Goal: Task Accomplishment & Management: Use online tool/utility

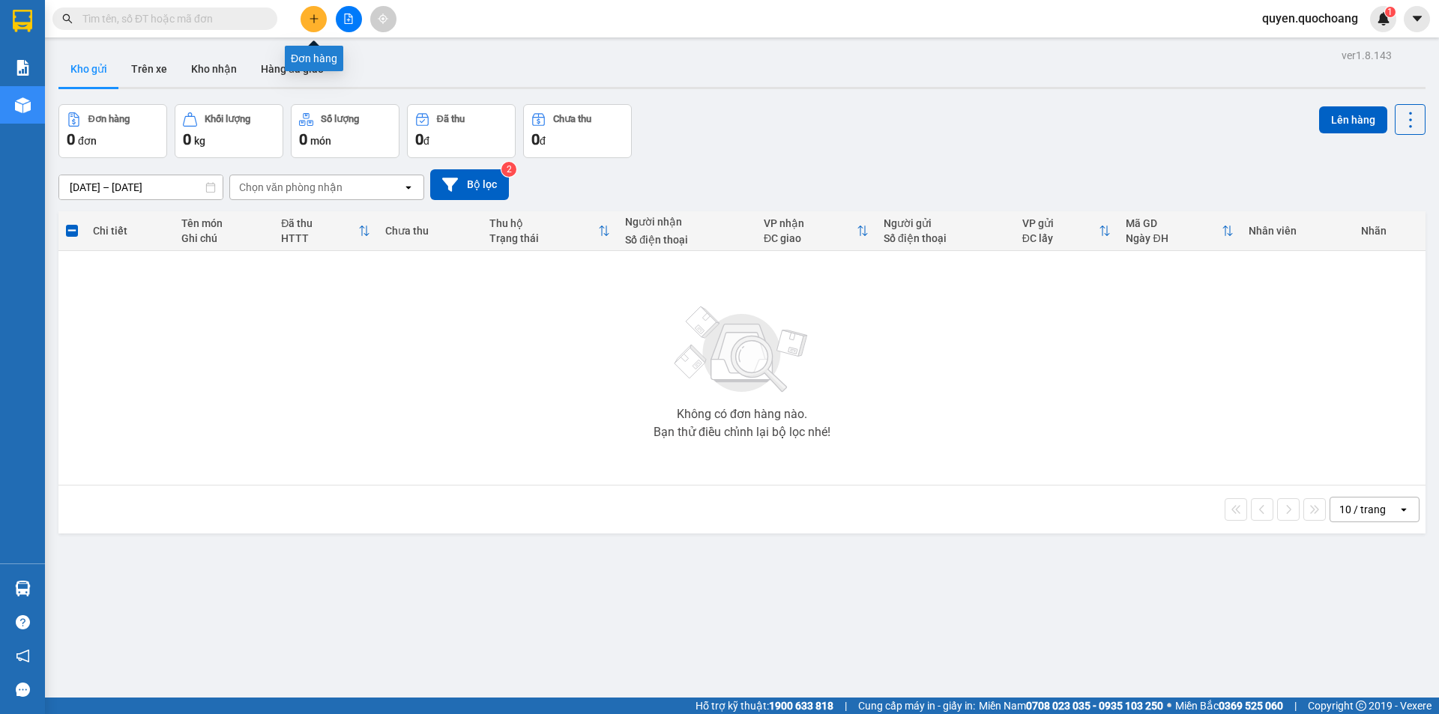
click at [318, 12] on button at bounding box center [313, 19] width 26 height 26
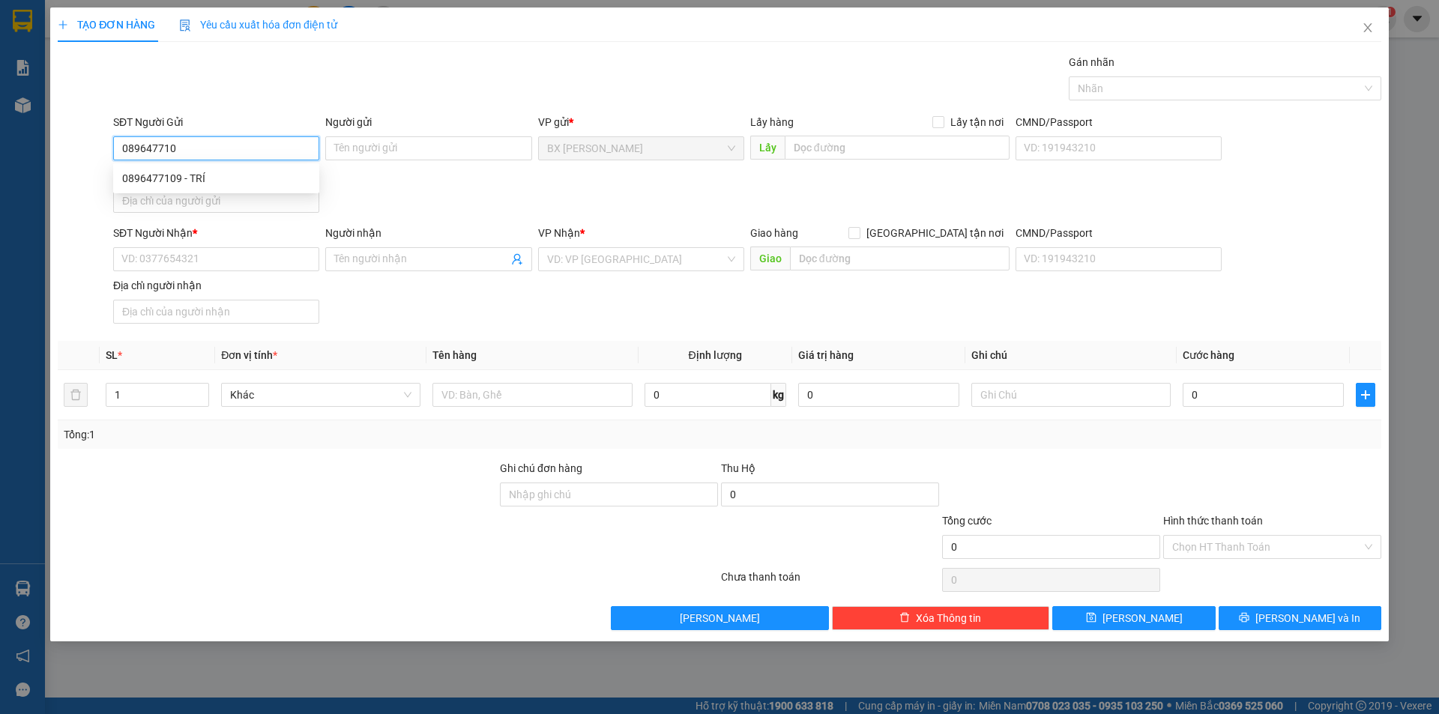
type input "0896477109"
click at [225, 174] on div "0896477109 - TRÍ" at bounding box center [216, 178] width 188 height 16
type input "TRÍ"
type input "0896477109"
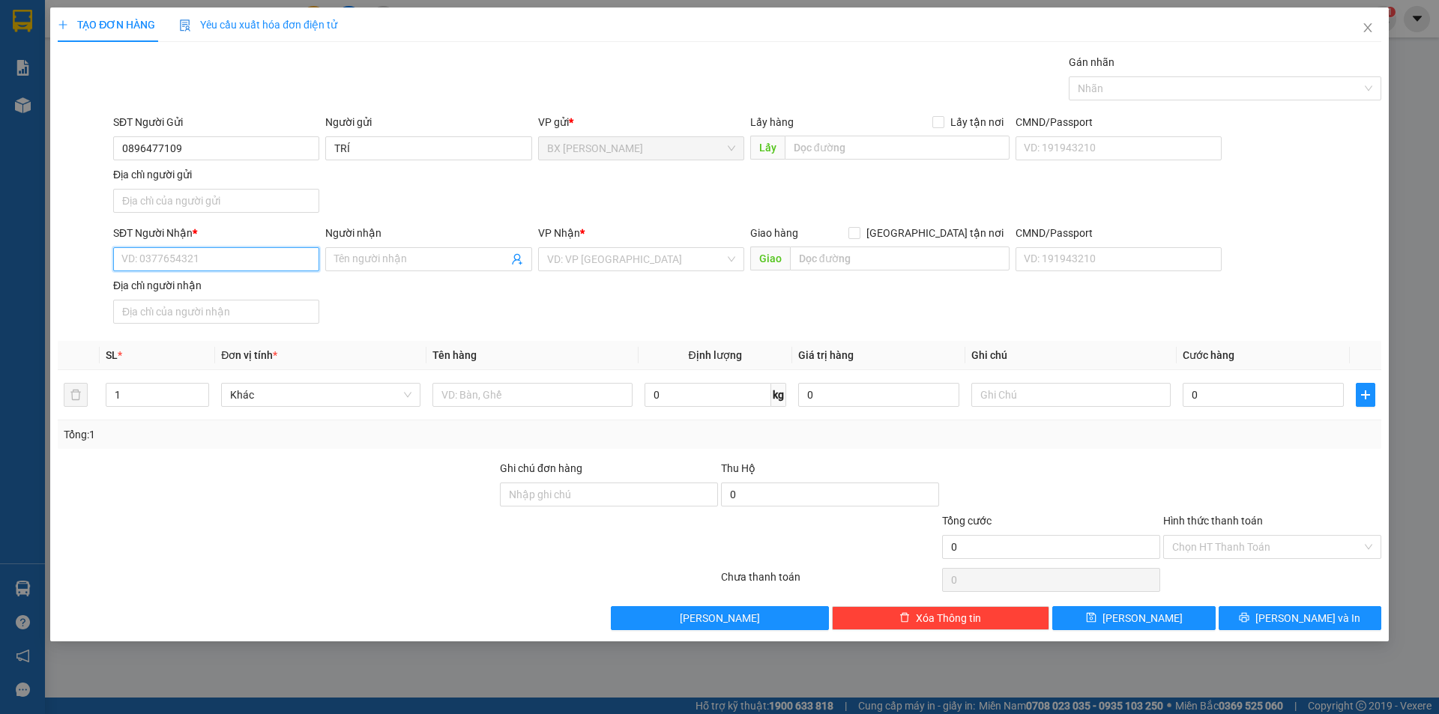
click at [215, 256] on input "SĐT Người Nhận *" at bounding box center [216, 259] width 206 height 24
type input "0904623577"
click at [220, 293] on div "0904623577 - CHỊ [PERSON_NAME]" at bounding box center [216, 289] width 188 height 16
type input "CHỊ LIÊN"
type input "0904623577"
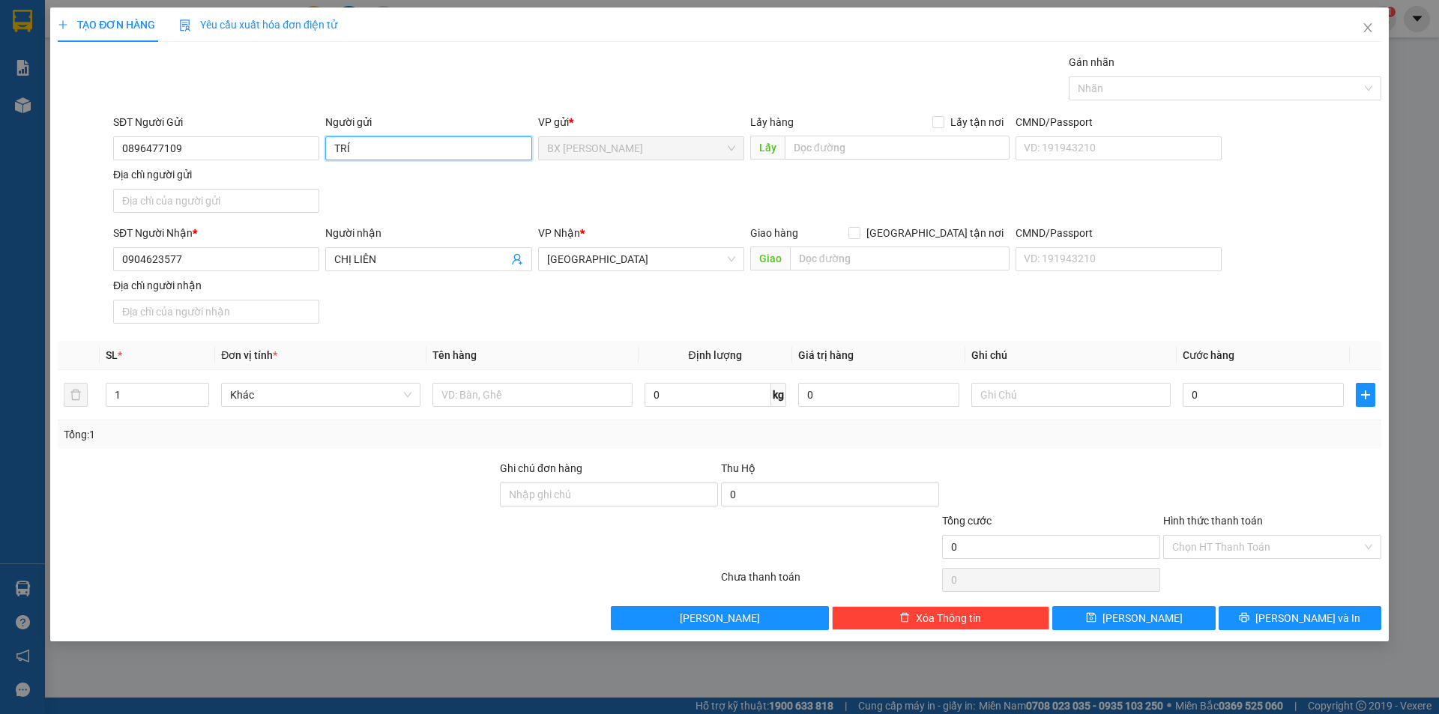
click at [328, 152] on input "TRÍ" at bounding box center [428, 148] width 206 height 24
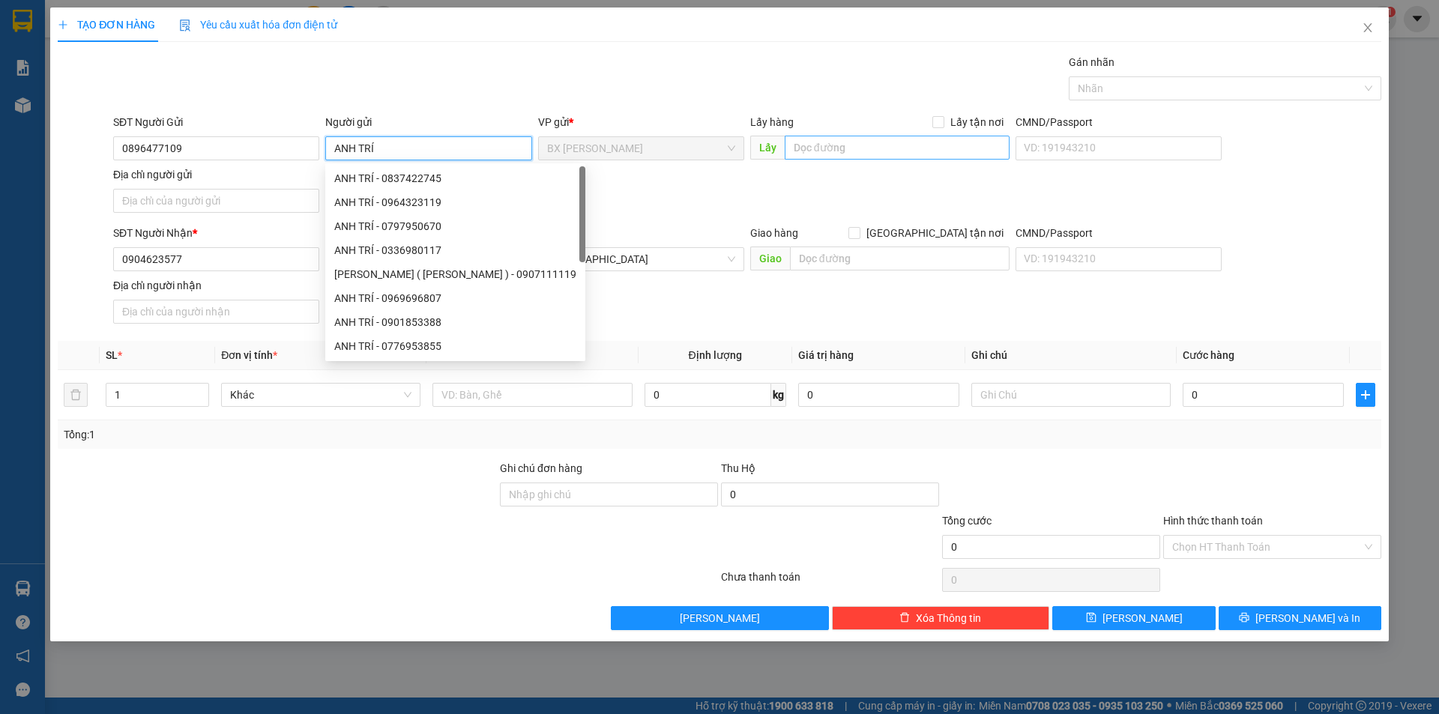
type input "ANH TRÍ"
click at [813, 137] on input "text" at bounding box center [896, 148] width 225 height 24
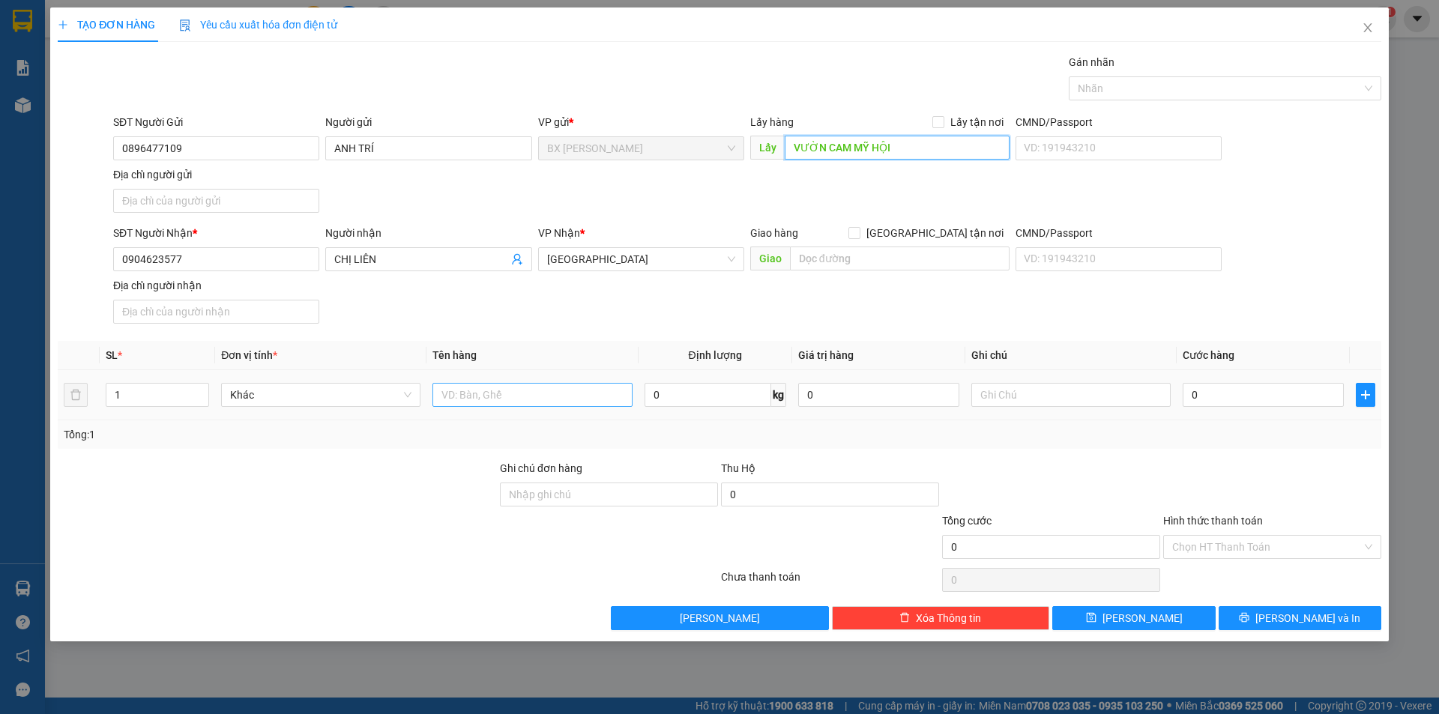
type input "VƯỜN CAM MỸ HỘI"
click at [506, 395] on input "text" at bounding box center [531, 395] width 199 height 24
type input "THÙNG"
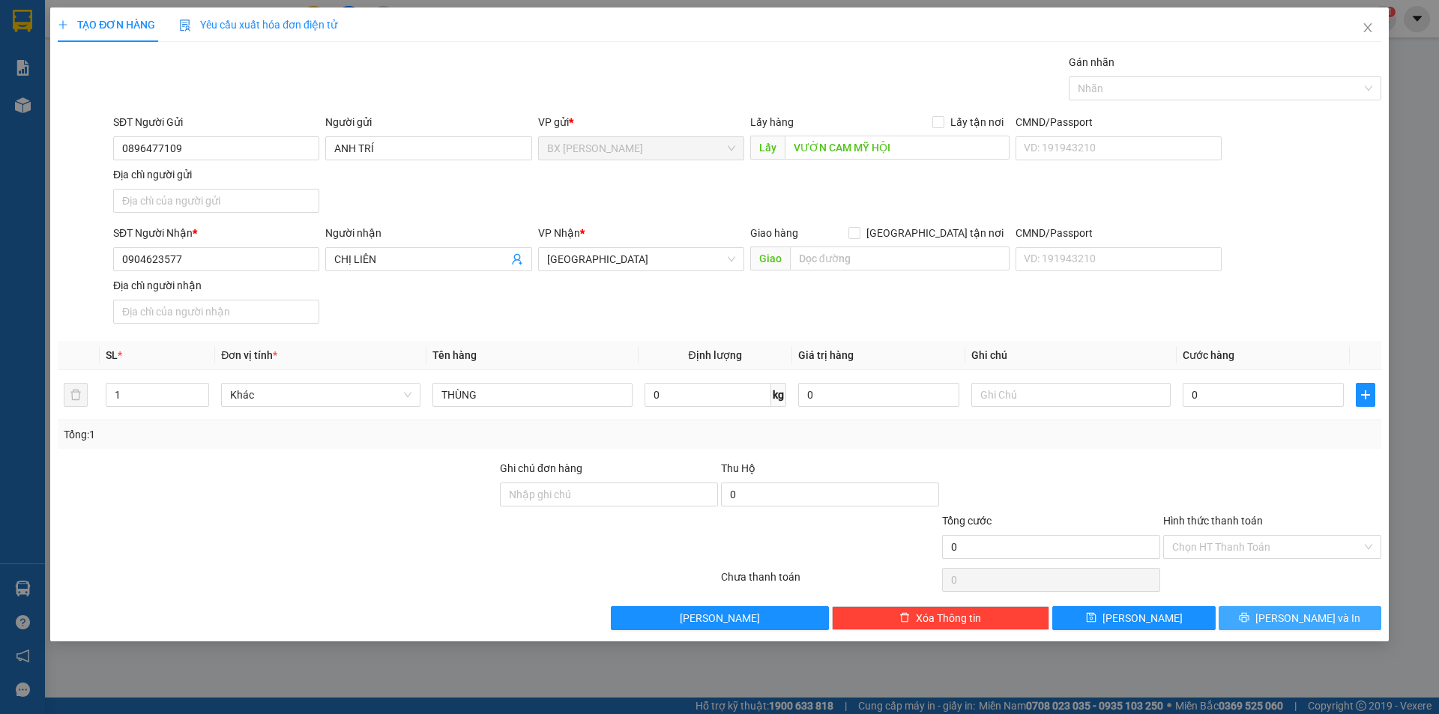
click at [1247, 620] on button "[PERSON_NAME] và In" at bounding box center [1299, 618] width 163 height 24
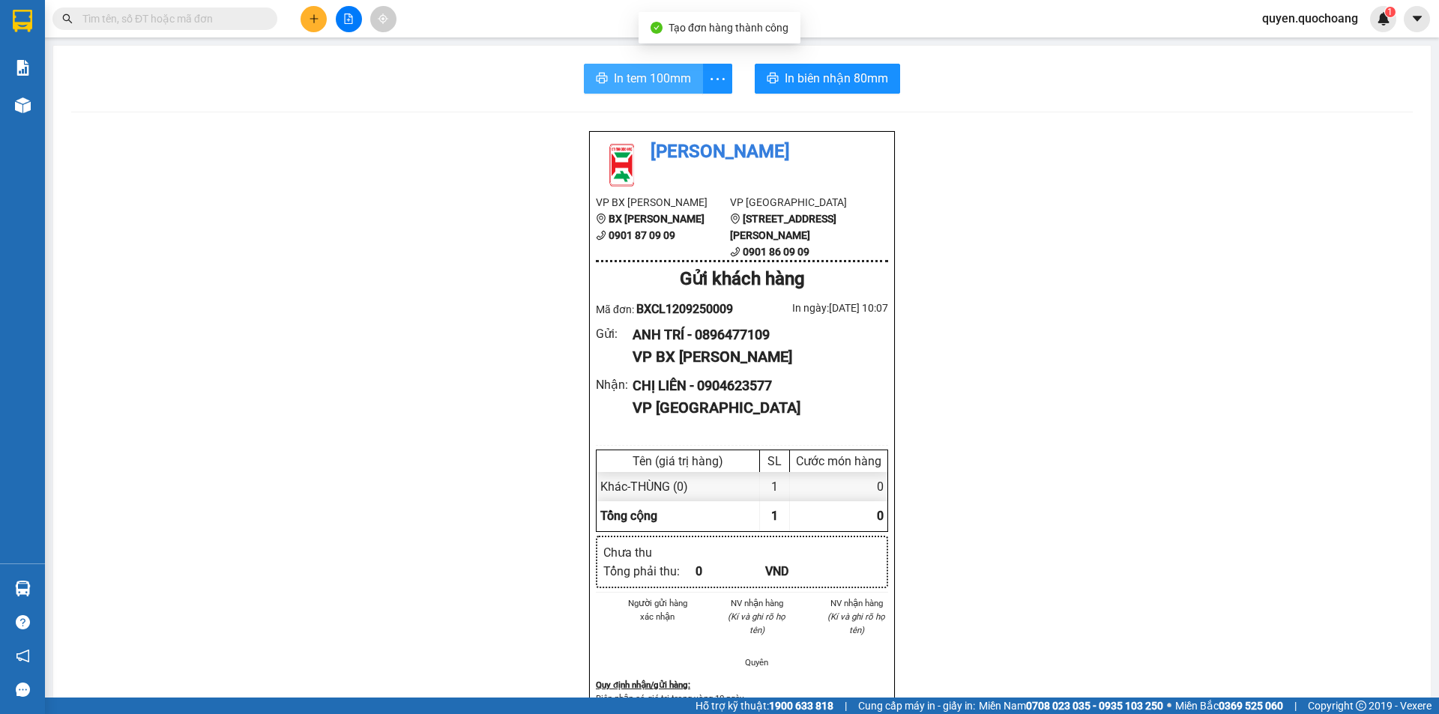
click at [634, 85] on span "In tem 100mm" at bounding box center [652, 78] width 77 height 19
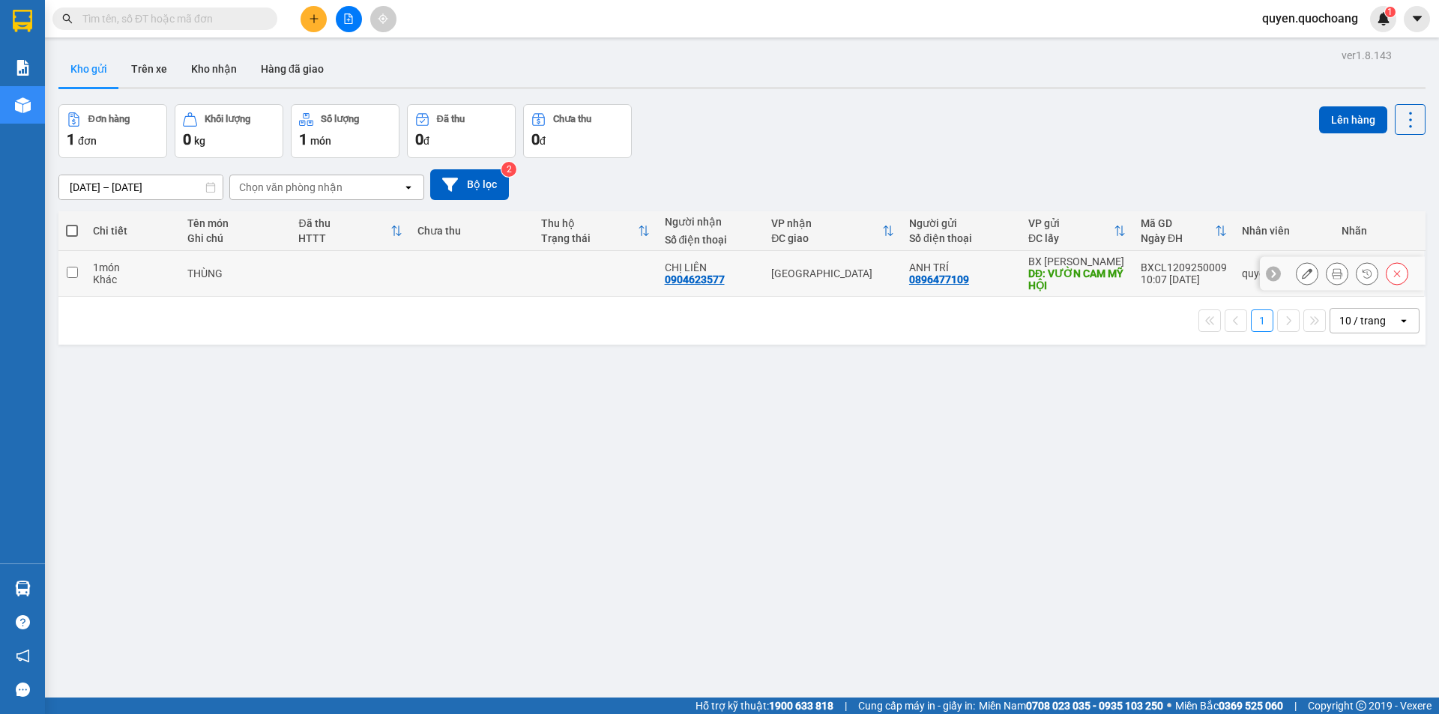
click at [1211, 279] on div "10:07 [DATE]" at bounding box center [1183, 279] width 86 height 12
checkbox input "true"
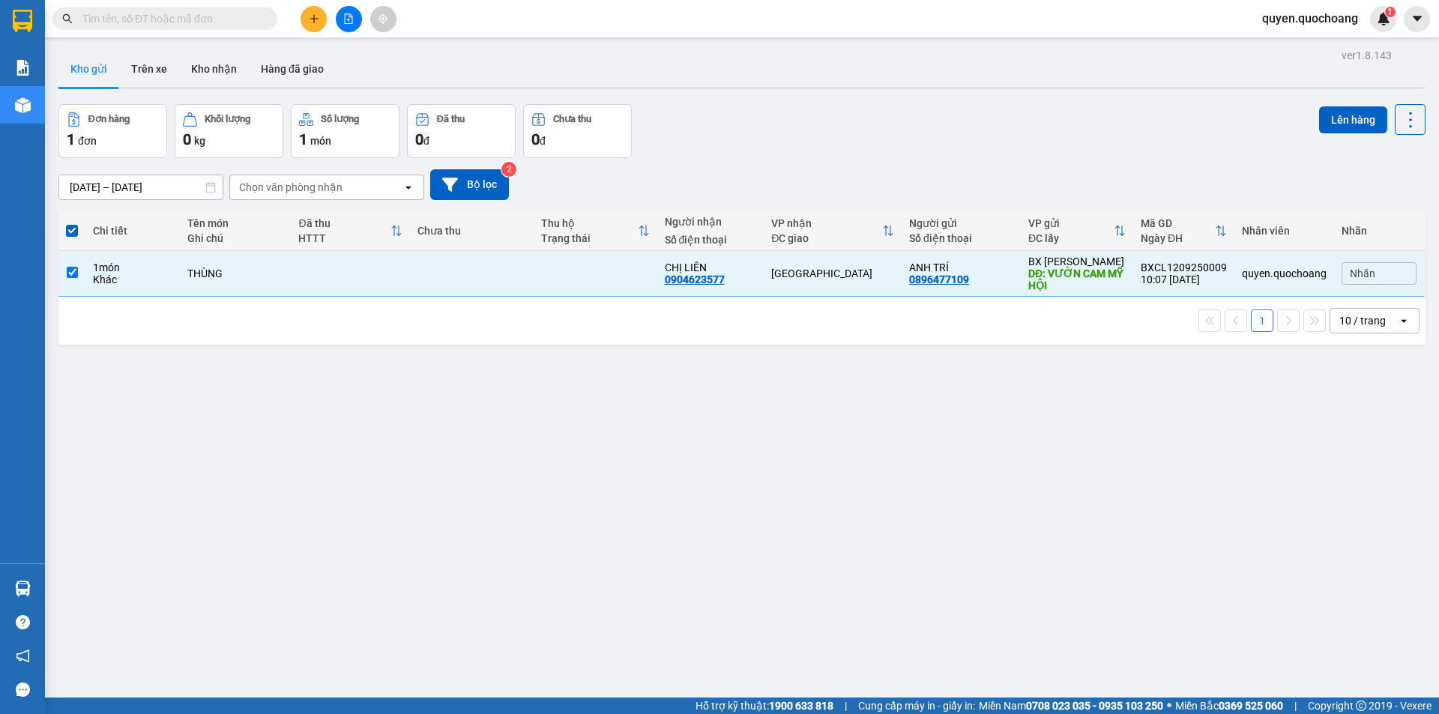
click at [314, 22] on icon "plus" at bounding box center [313, 18] width 1 height 8
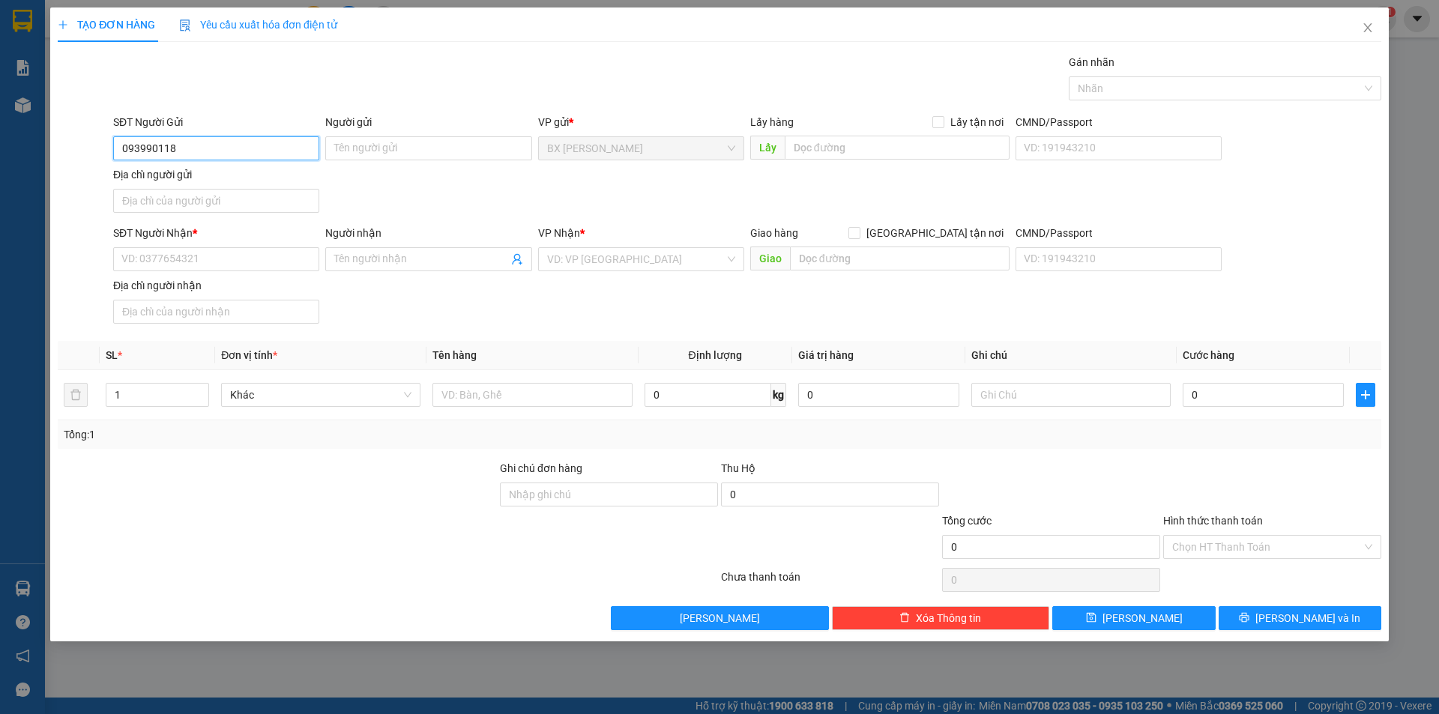
type input "0939901186"
drag, startPoint x: 221, startPoint y: 176, endPoint x: 243, endPoint y: 217, distance: 46.9
click at [221, 178] on div "0939901186 - CHỊ [PERSON_NAME]" at bounding box center [216, 178] width 188 height 16
type input "CHỊ [PERSON_NAME]"
type input "0939901186"
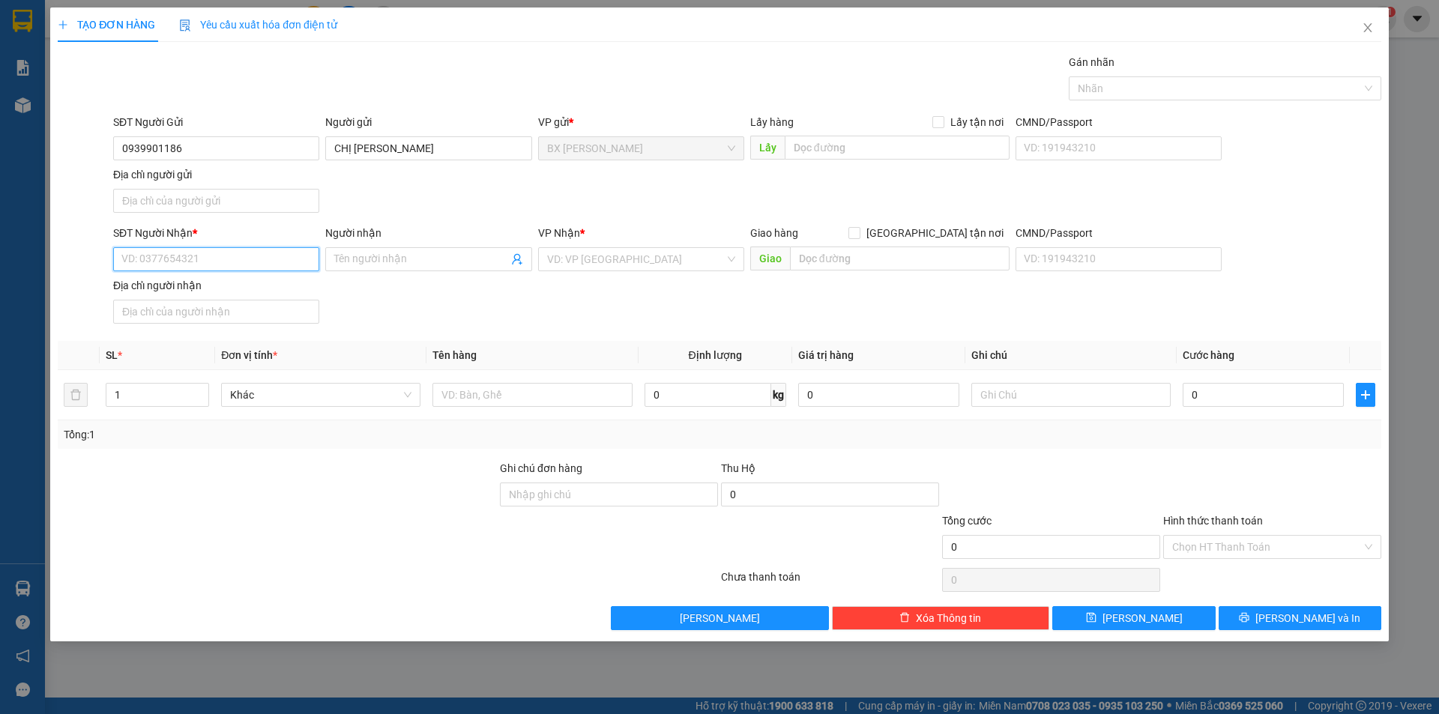
click at [256, 262] on input "SĐT Người Nhận *" at bounding box center [216, 259] width 206 height 24
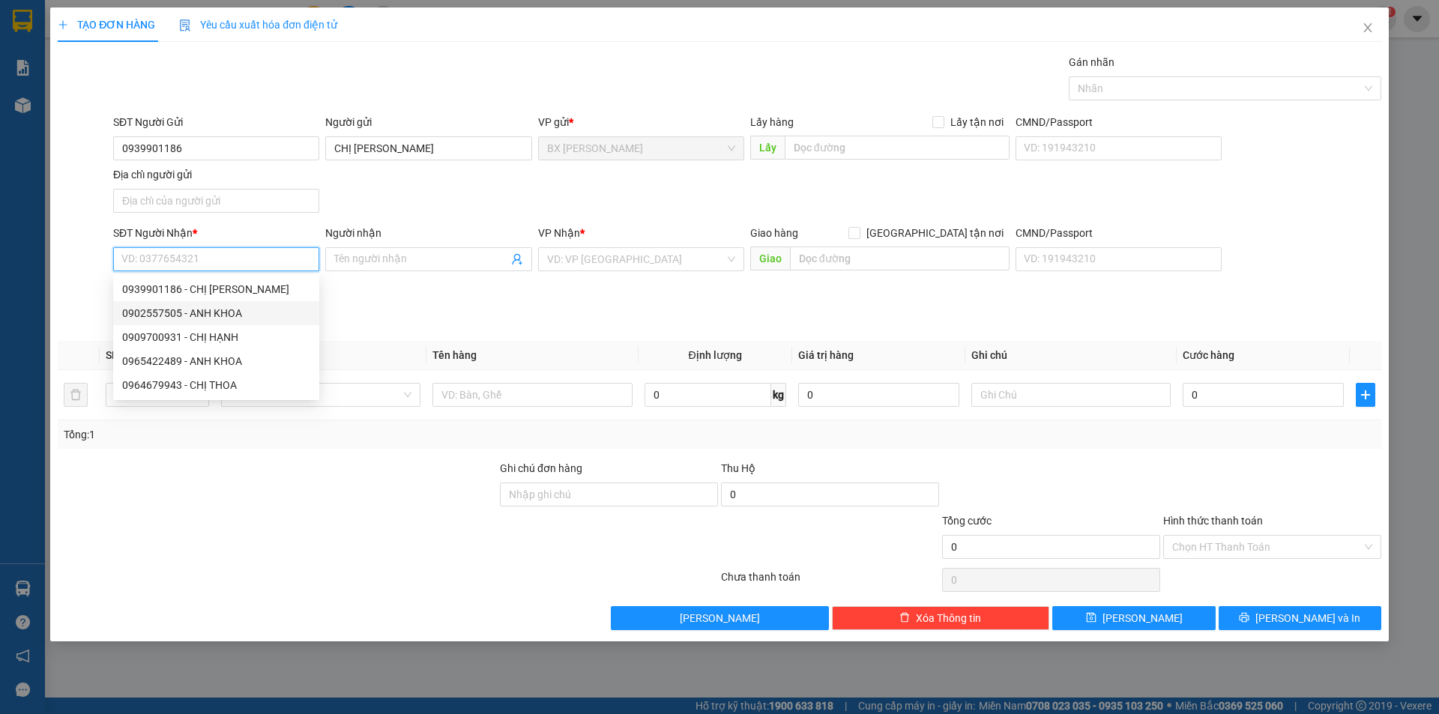
drag, startPoint x: 233, startPoint y: 319, endPoint x: 442, endPoint y: 356, distance: 212.2
click at [233, 318] on div "0902557505 - ANH KHOA" at bounding box center [216, 313] width 188 height 16
type input "0902557505"
type input "ANH KHOA"
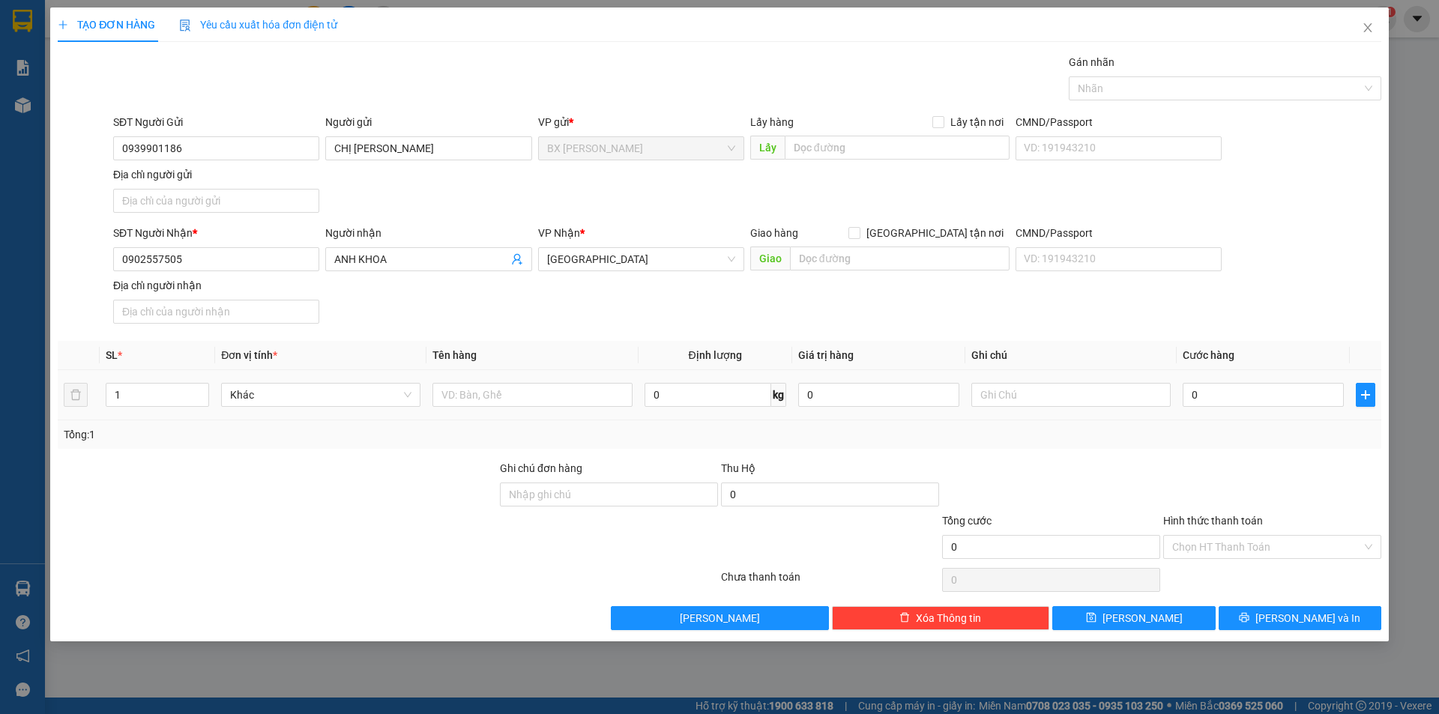
click at [563, 408] on div at bounding box center [531, 395] width 199 height 30
click at [483, 402] on input "text" at bounding box center [531, 395] width 199 height 24
type input "BỌC"
click at [863, 147] on input "text" at bounding box center [896, 148] width 225 height 24
type input "U"
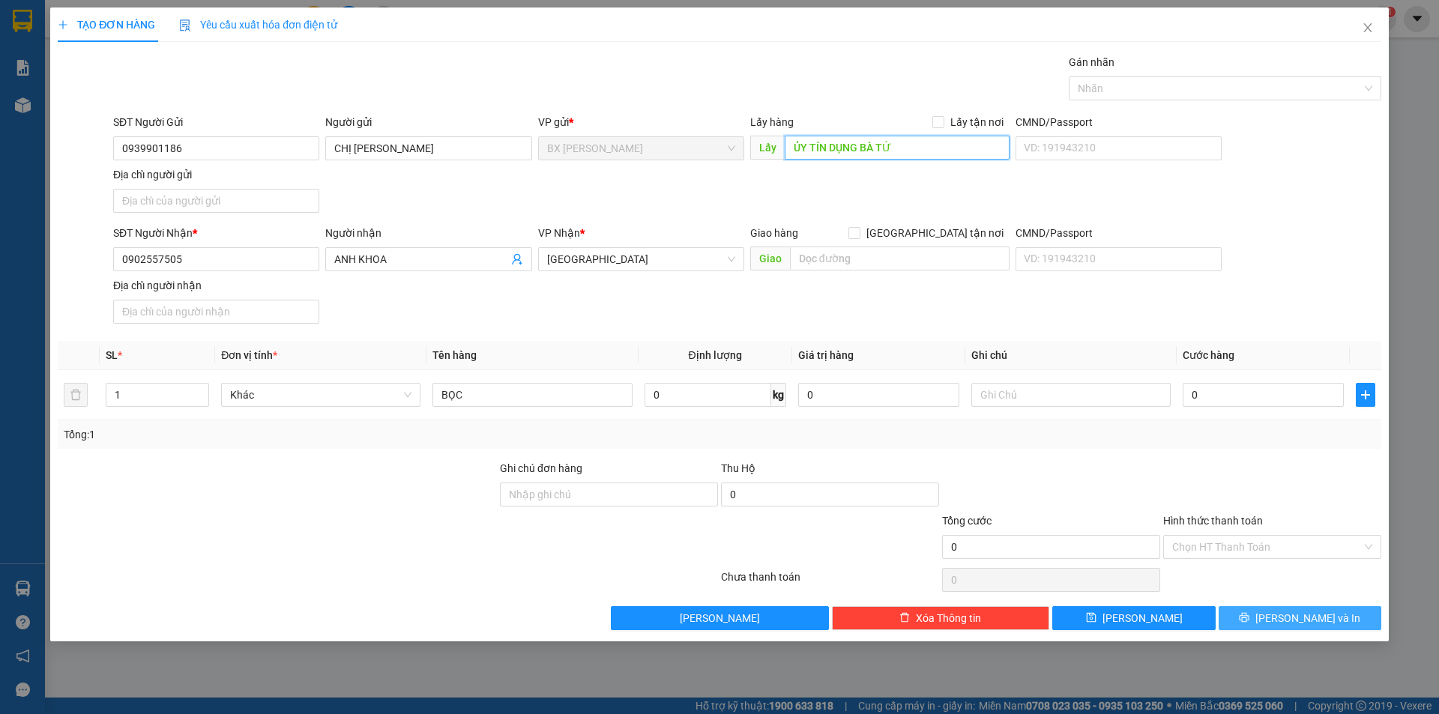
type input "ỦY TÍN DỤNG BÀ TỨ"
click at [1254, 613] on button "[PERSON_NAME] và In" at bounding box center [1299, 618] width 163 height 24
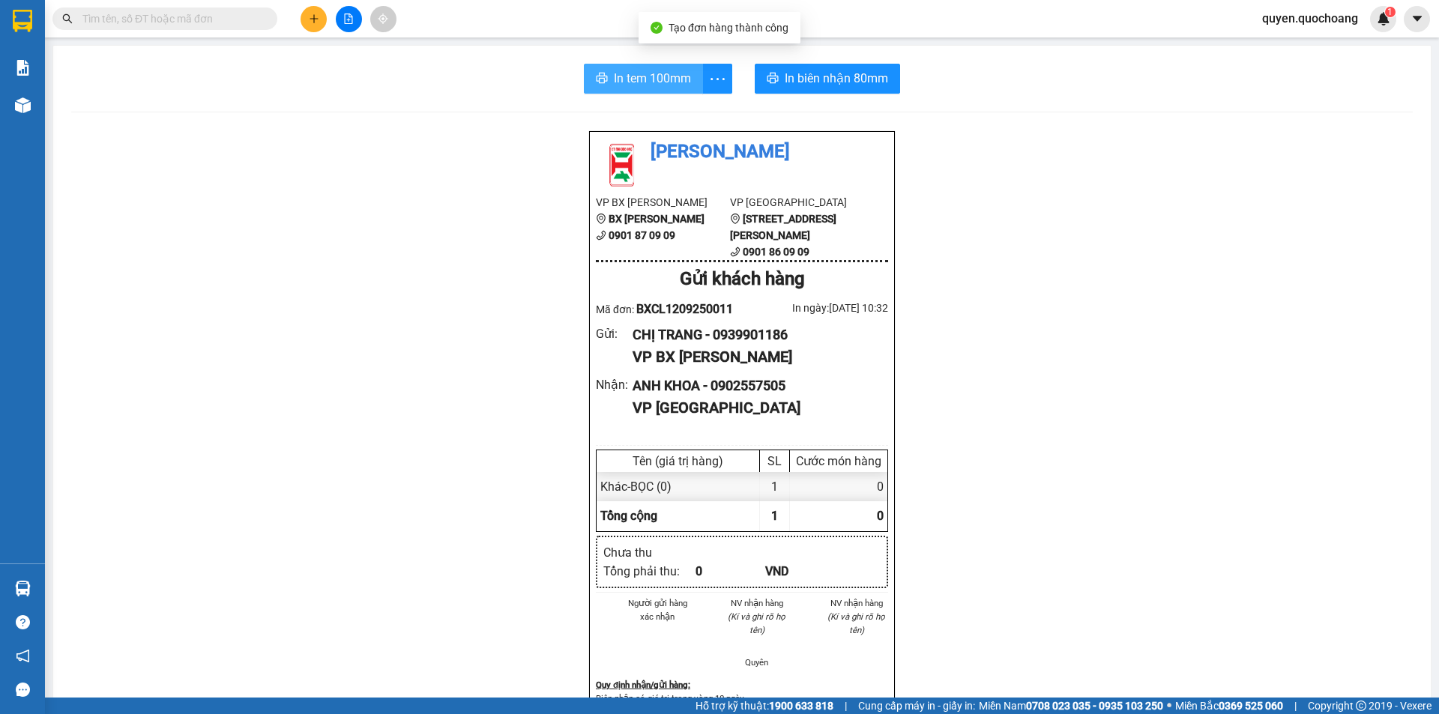
click at [620, 84] on span "In tem 100mm" at bounding box center [652, 78] width 77 height 19
